Goal: Navigation & Orientation: Find specific page/section

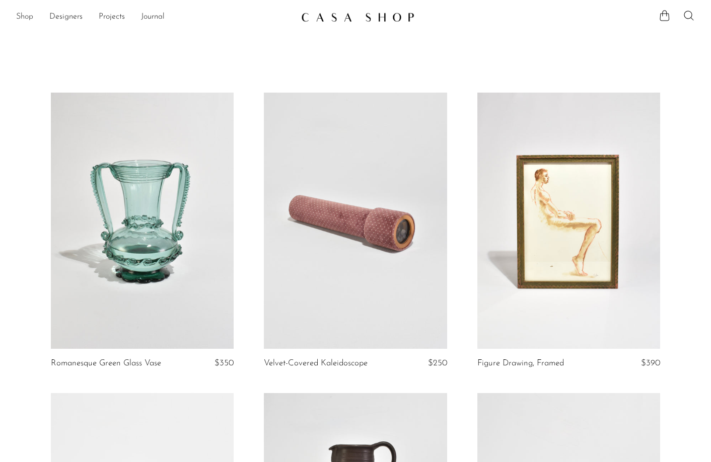
click at [29, 19] on link "Shop" at bounding box center [24, 17] width 17 height 13
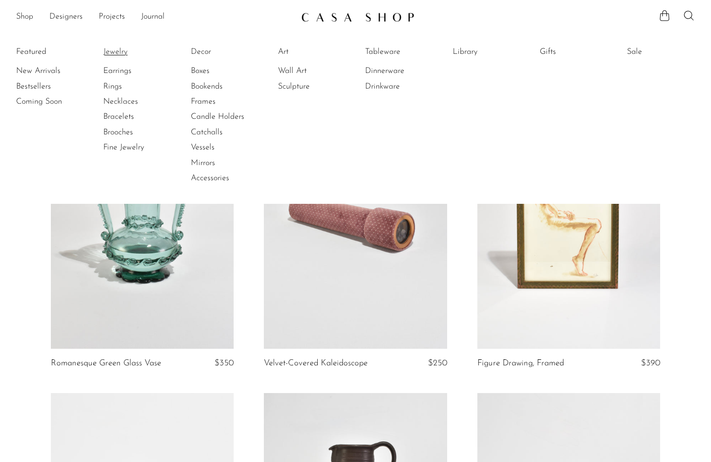
click at [116, 53] on link "Jewelry" at bounding box center [141, 51] width 76 height 11
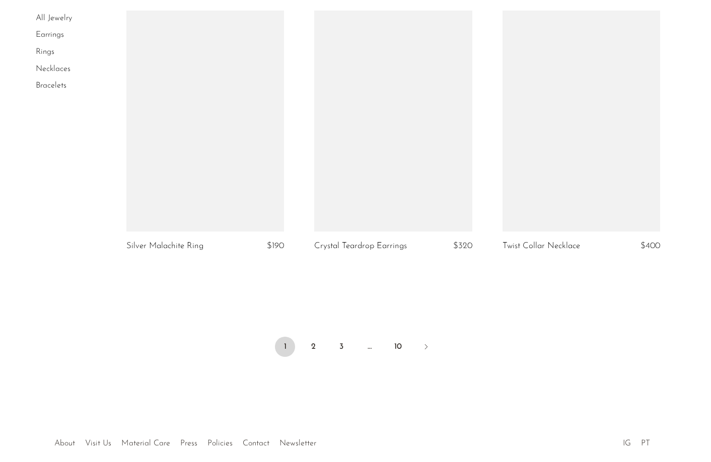
scroll to position [3059, 0]
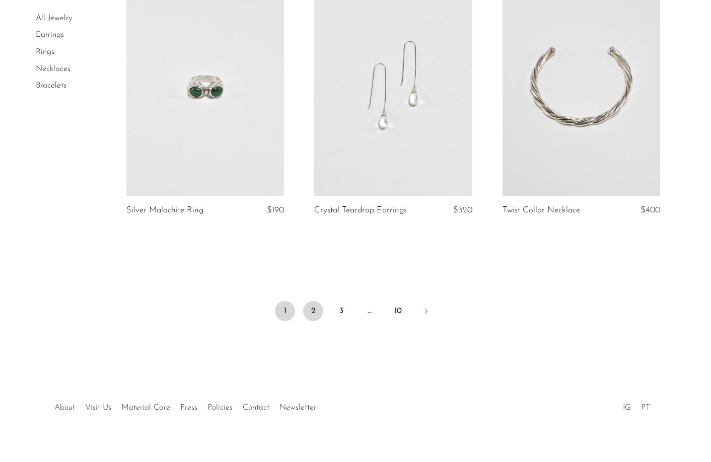
click at [319, 314] on link "2" at bounding box center [313, 311] width 20 height 20
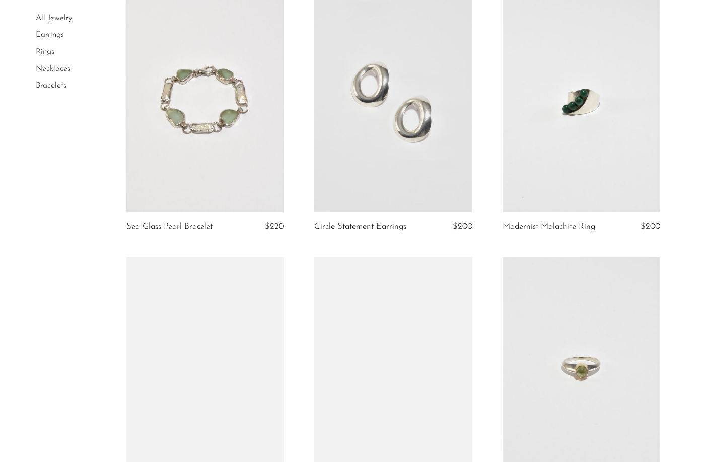
scroll to position [643, 0]
